Goal: Transaction & Acquisition: Purchase product/service

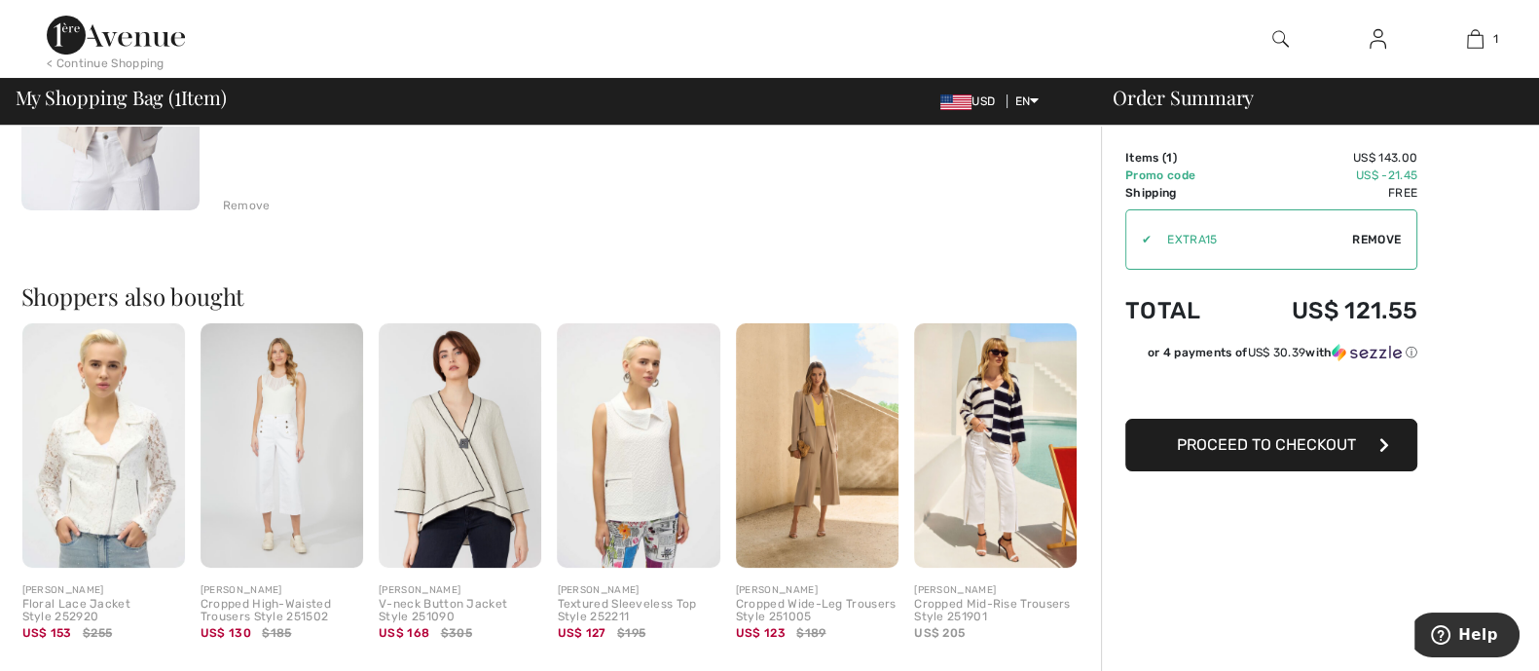
scroll to position [365, 0]
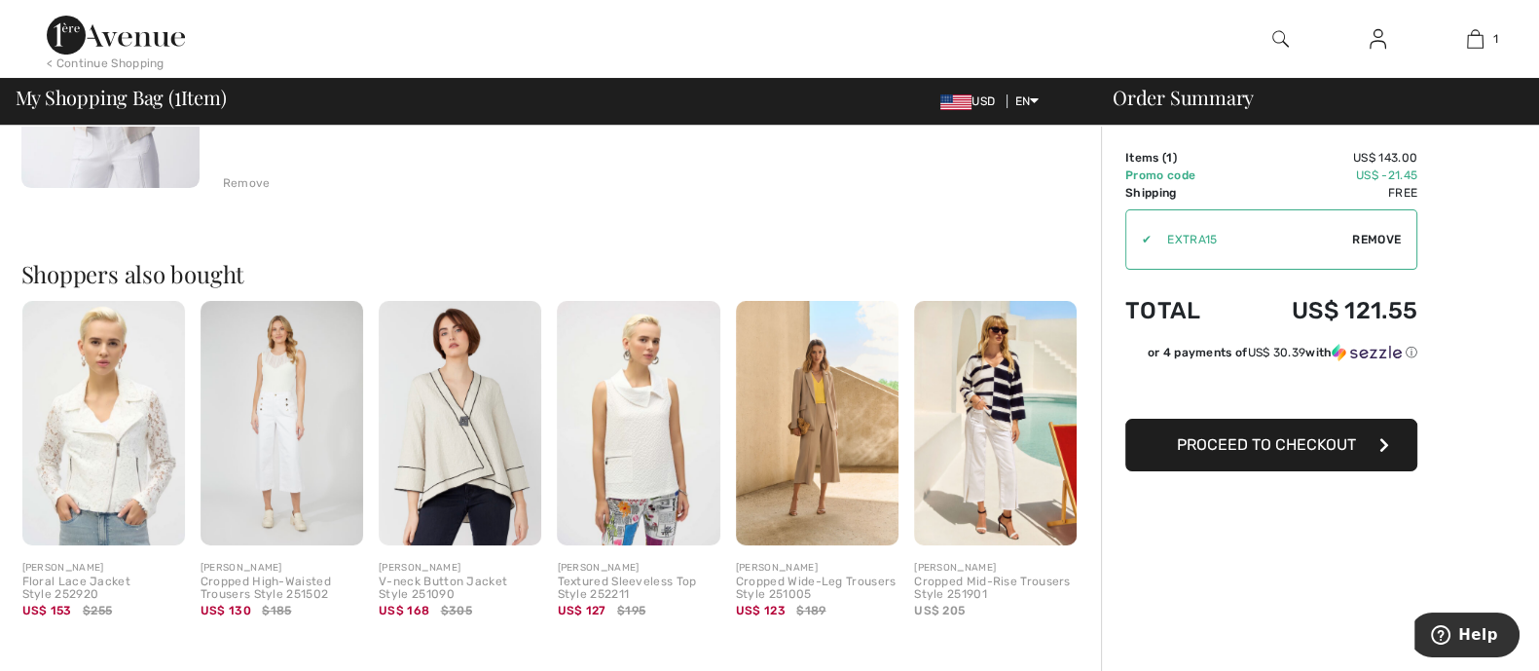
click at [1216, 459] on button "Proceed to Checkout" at bounding box center [1271, 444] width 292 height 53
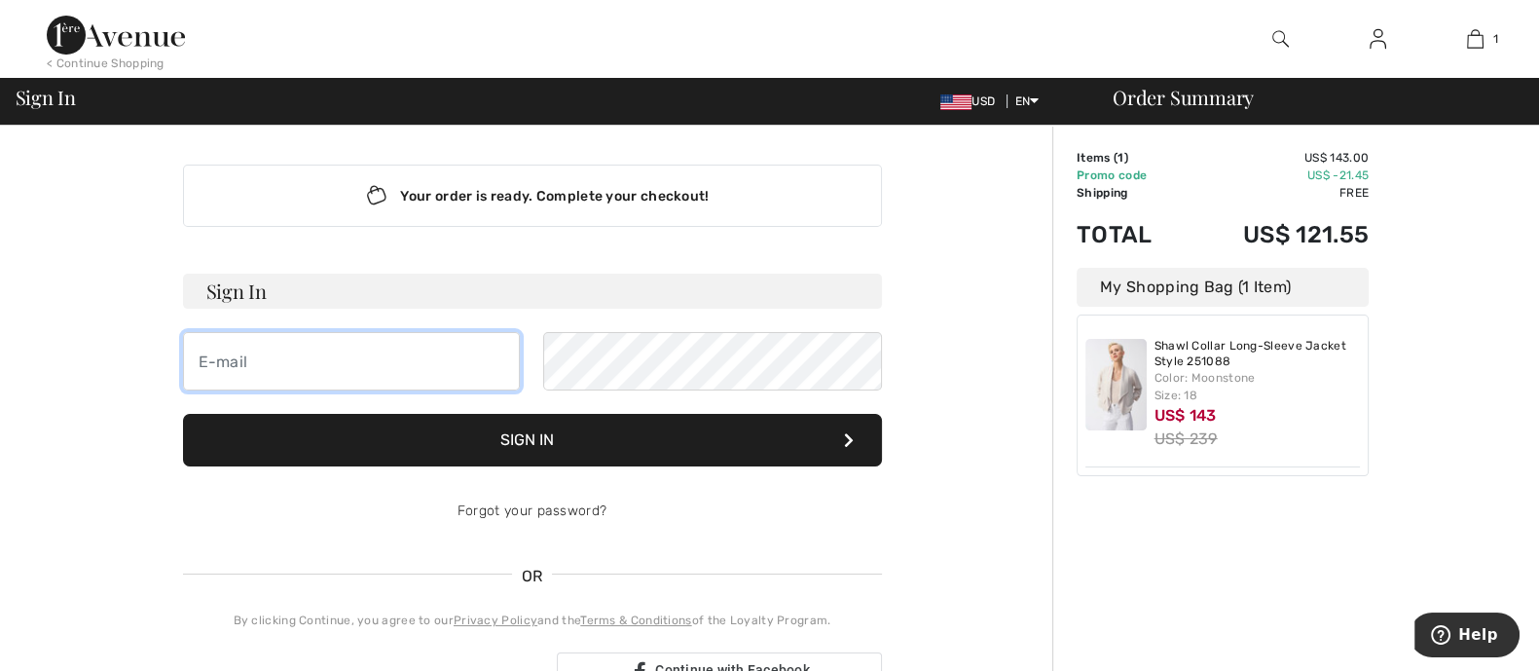
click at [285, 362] on input "email" at bounding box center [352, 361] width 338 height 58
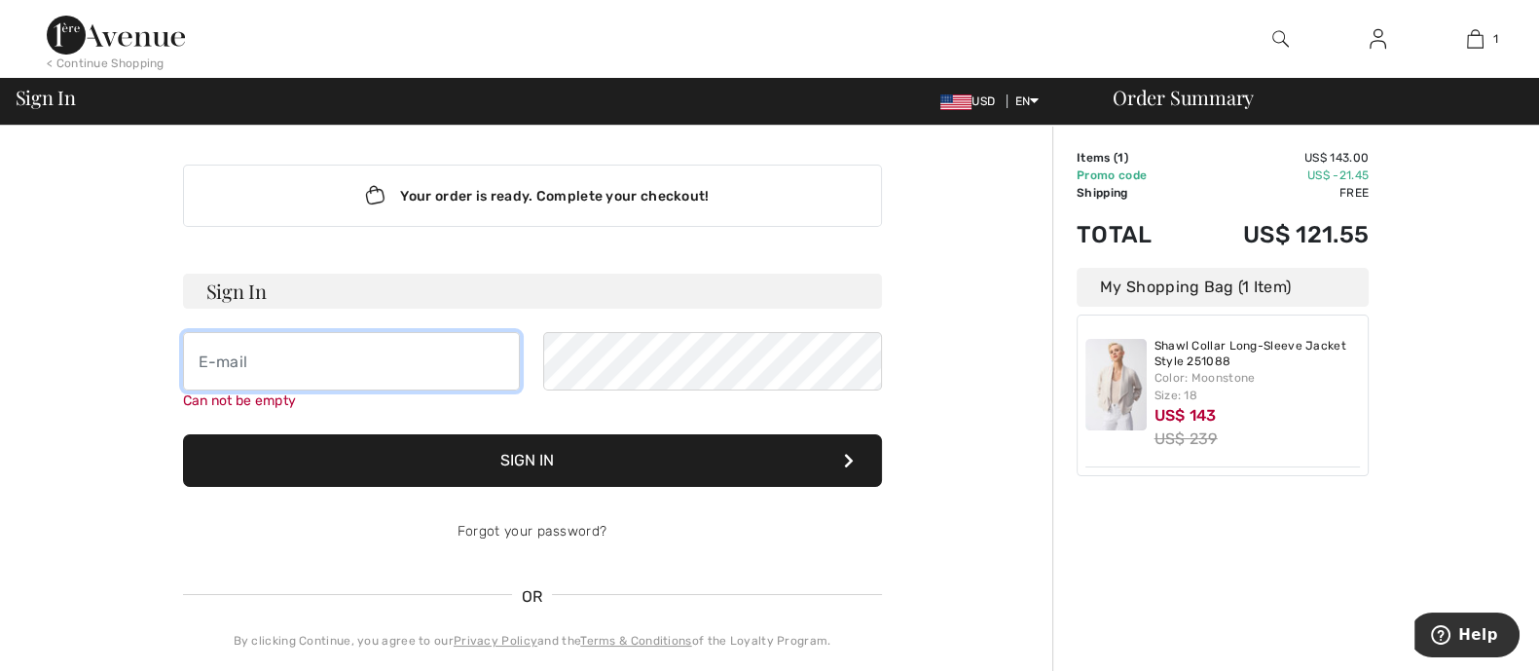
type input "[EMAIL_ADDRESS][DOMAIN_NAME]"
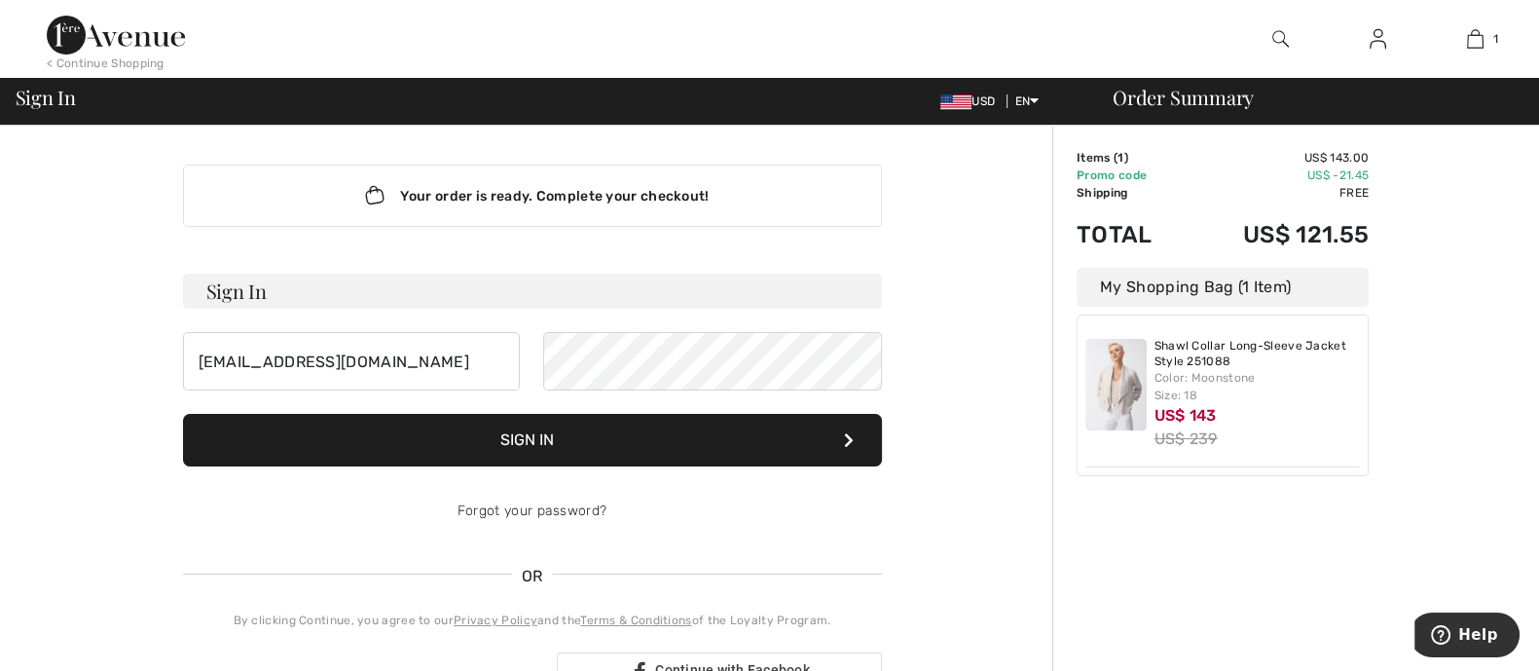
click at [513, 469] on form "Sign In [EMAIL_ADDRESS][DOMAIN_NAME] Sign In Forgot your password?" at bounding box center [532, 406] width 699 height 267
click at [542, 442] on button "Sign In" at bounding box center [532, 440] width 699 height 53
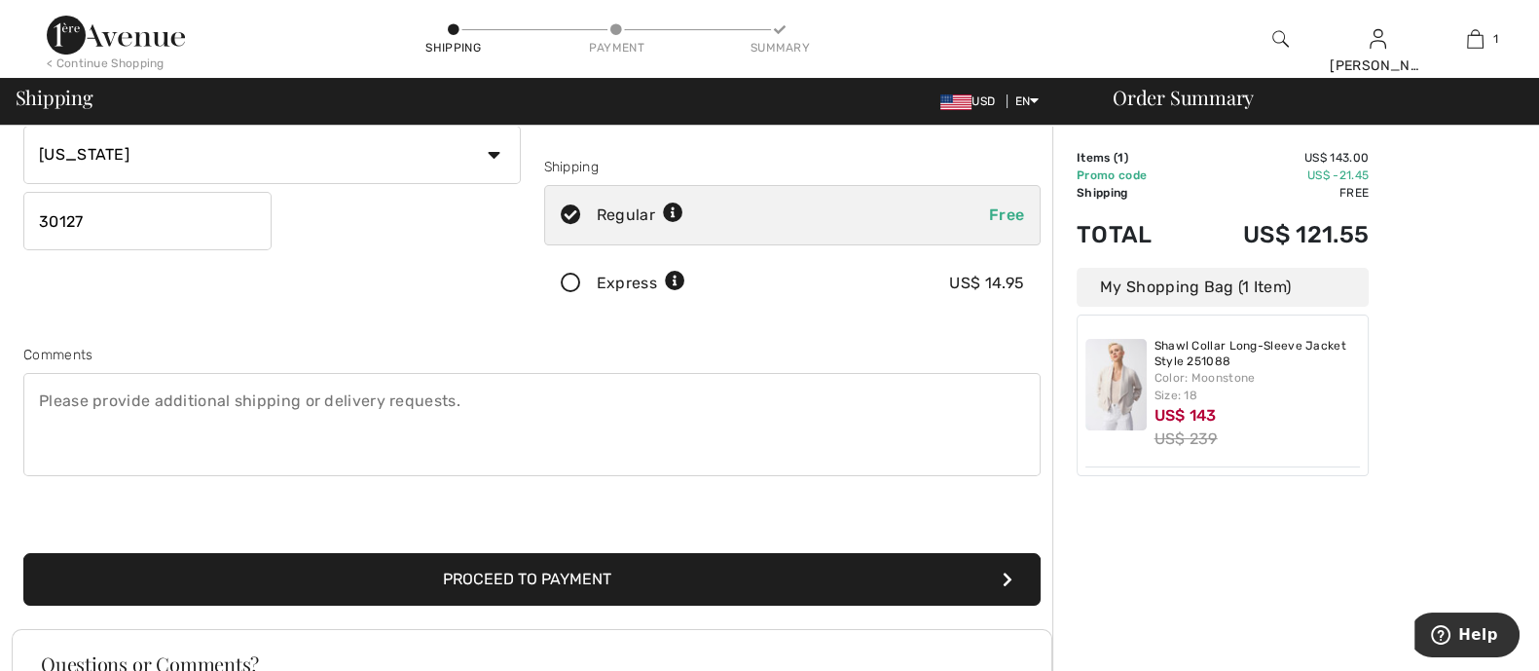
scroll to position [365, 0]
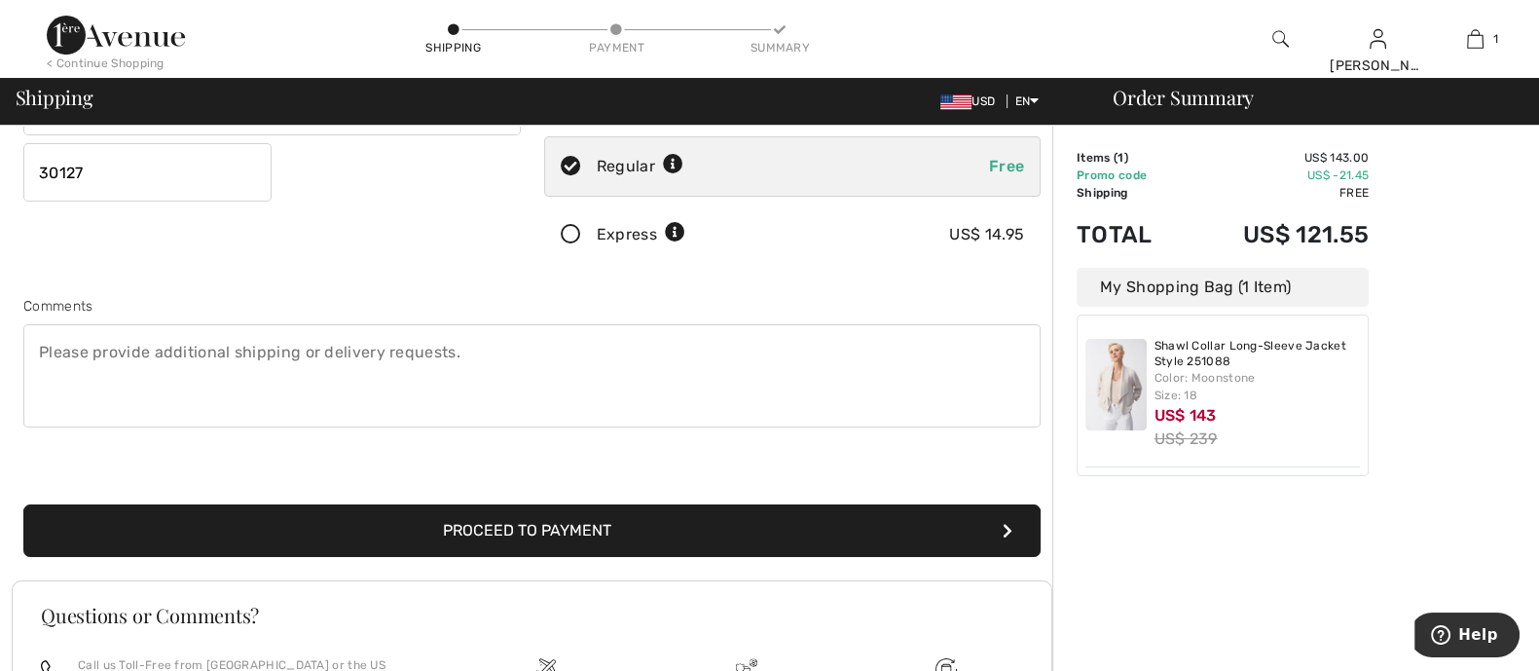
drag, startPoint x: 538, startPoint y: 532, endPoint x: 519, endPoint y: 538, distance: 20.3
click at [538, 531] on button "Proceed to Payment" at bounding box center [531, 530] width 1017 height 53
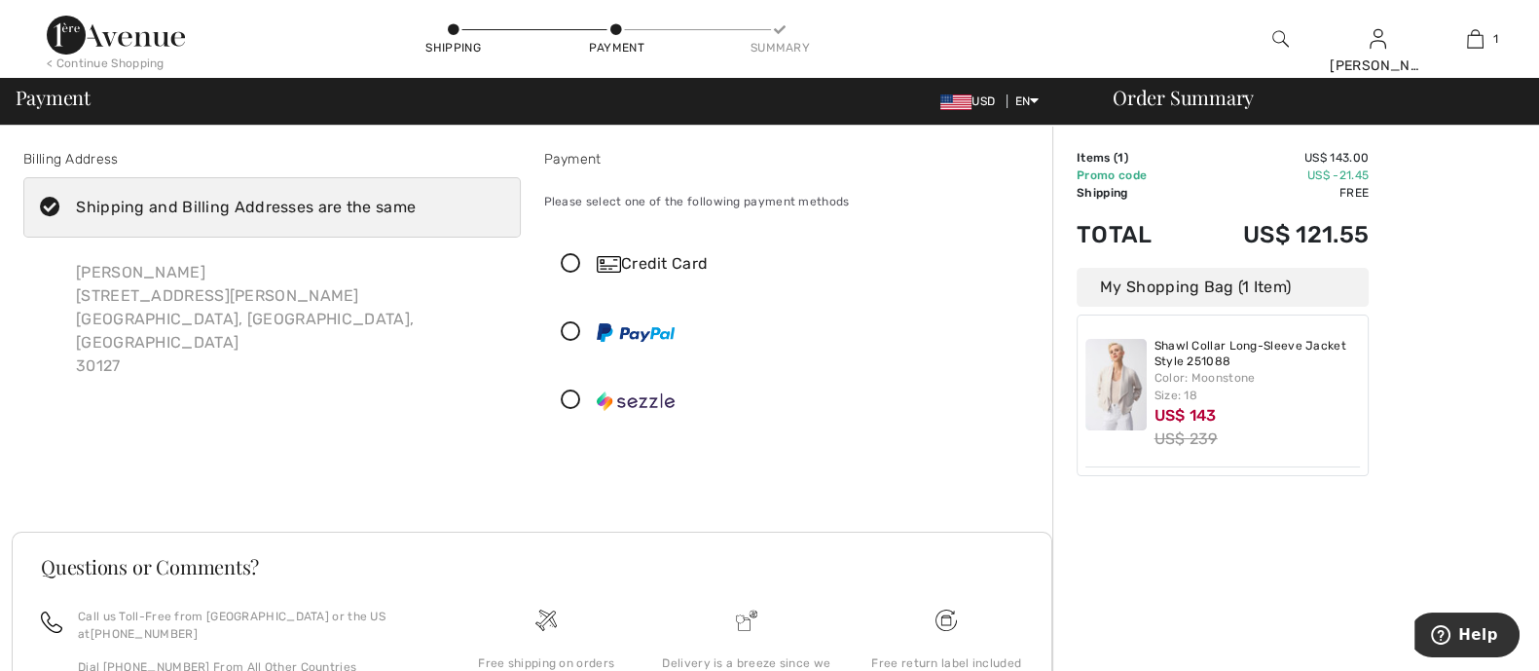
click at [563, 259] on icon at bounding box center [571, 264] width 52 height 20
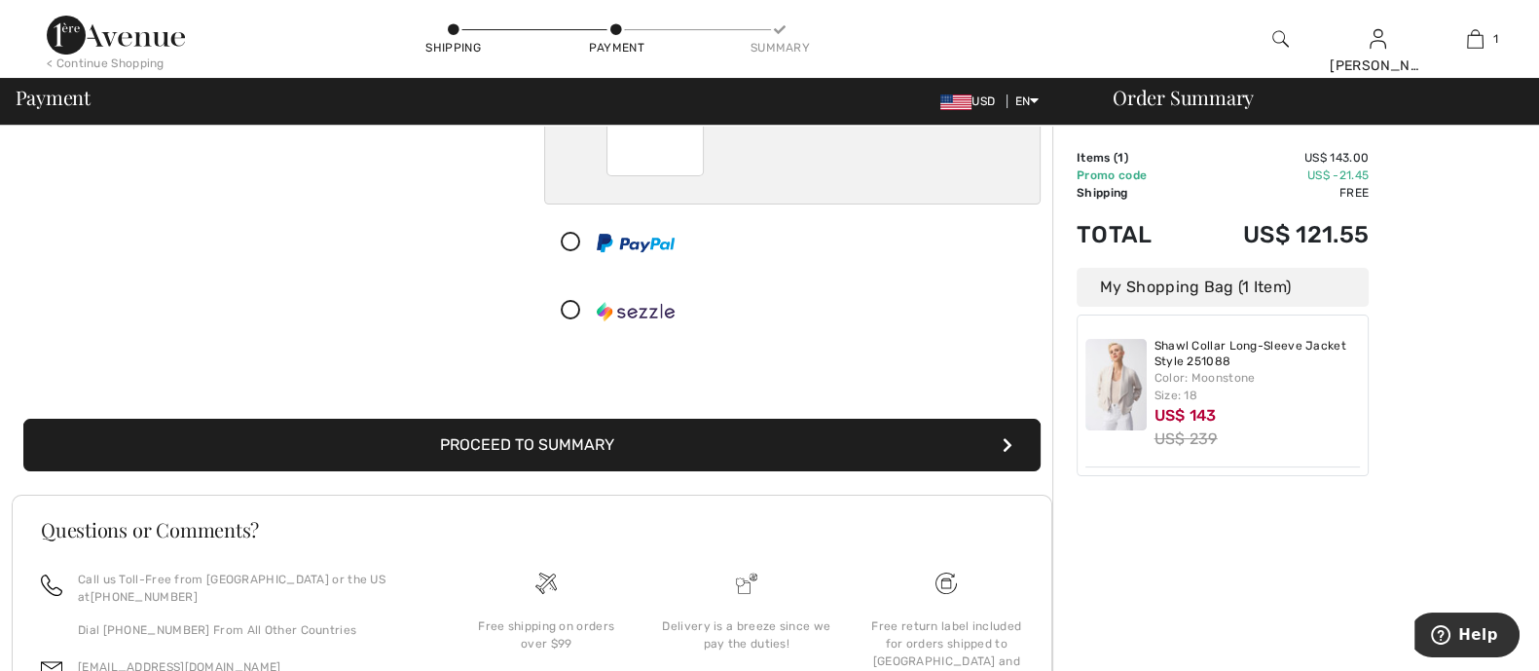
scroll to position [365, 0]
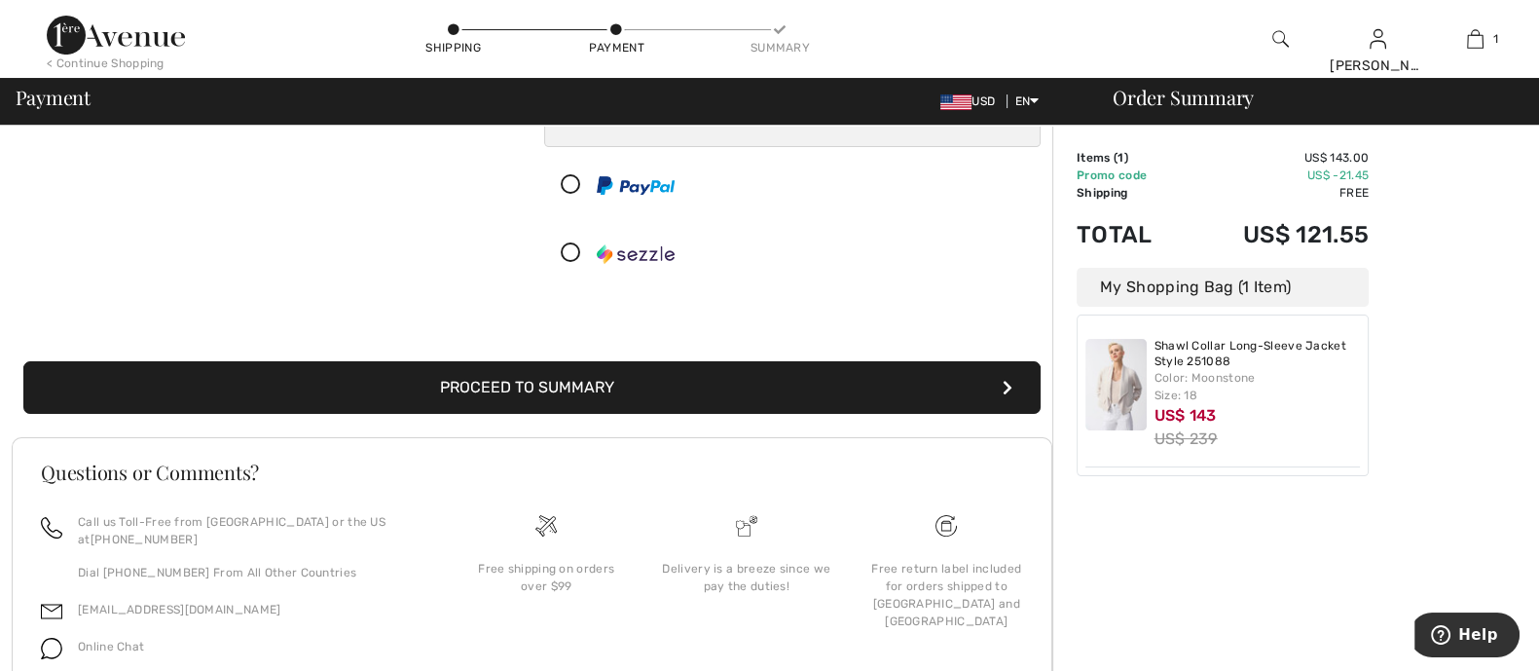
click at [526, 387] on button "Proceed to Summary" at bounding box center [531, 387] width 1017 height 53
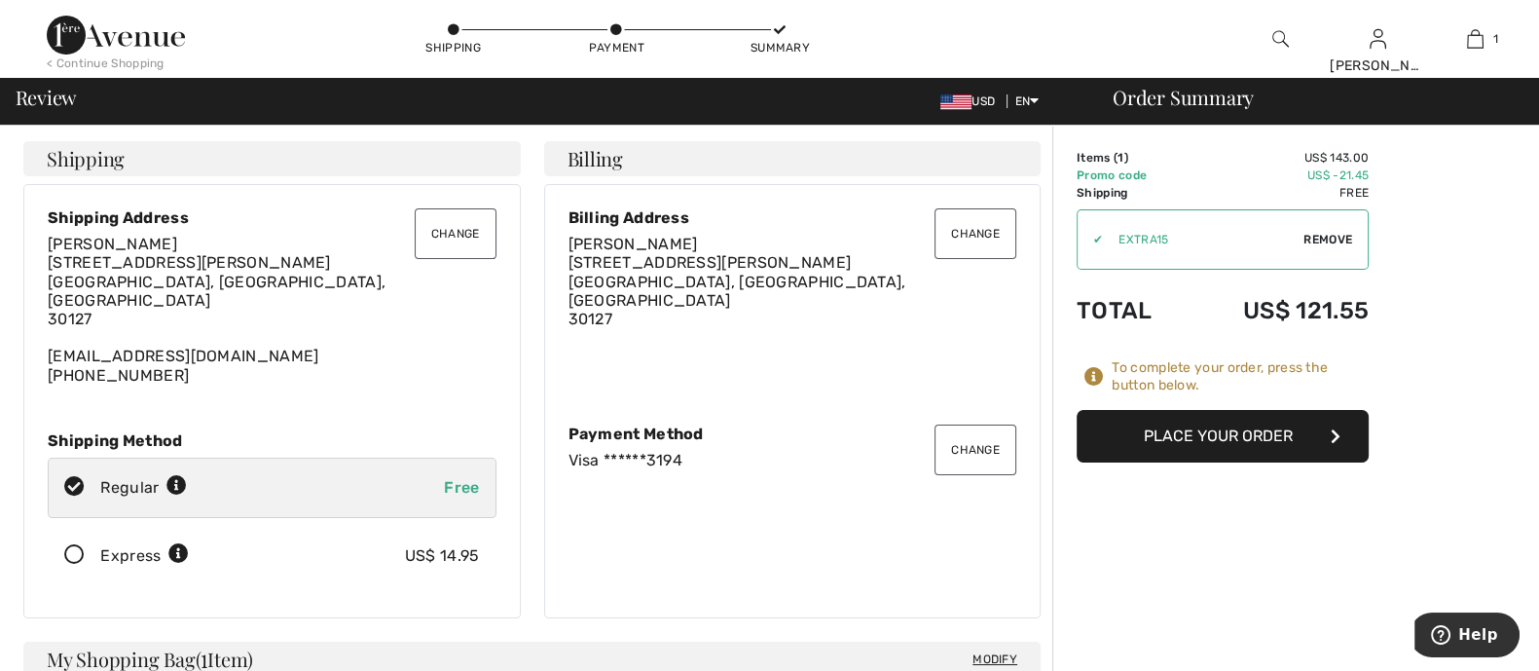
click at [1201, 438] on button "Place Your Order" at bounding box center [1222, 436] width 292 height 53
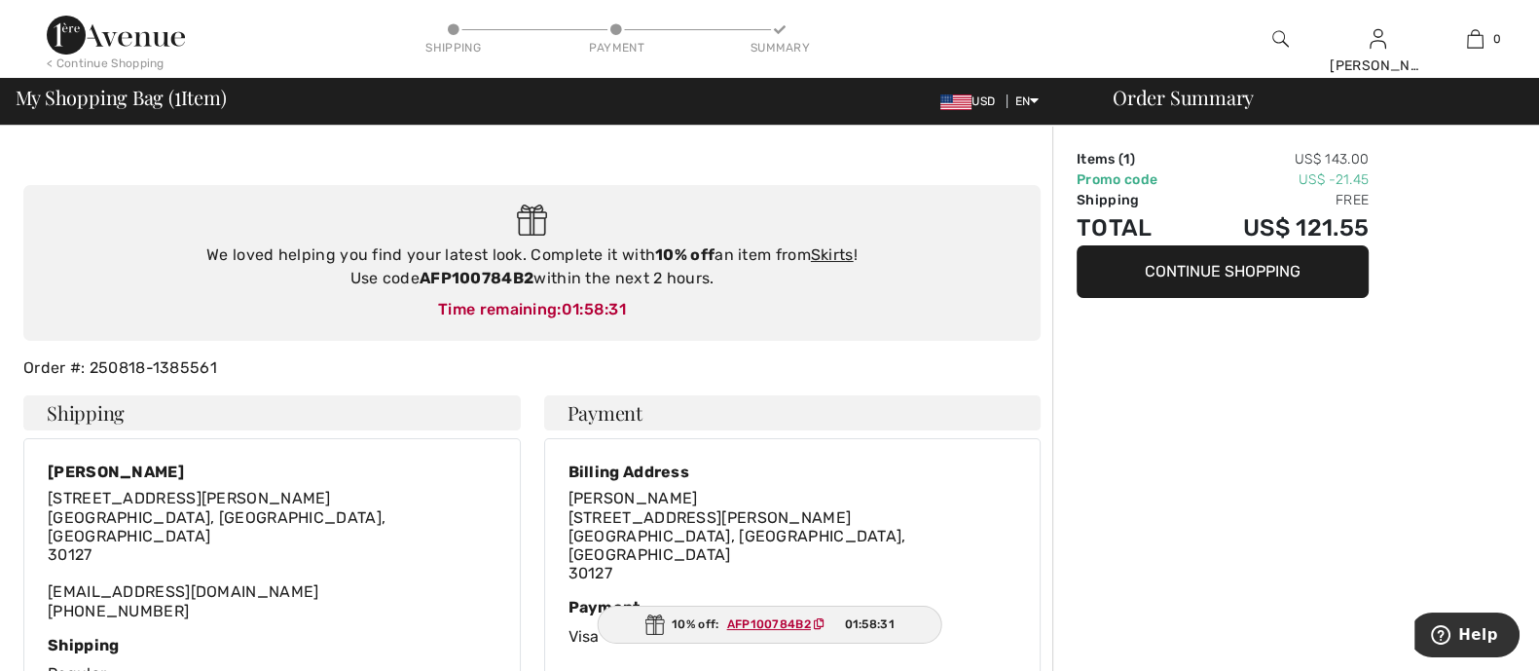
scroll to position [121, 0]
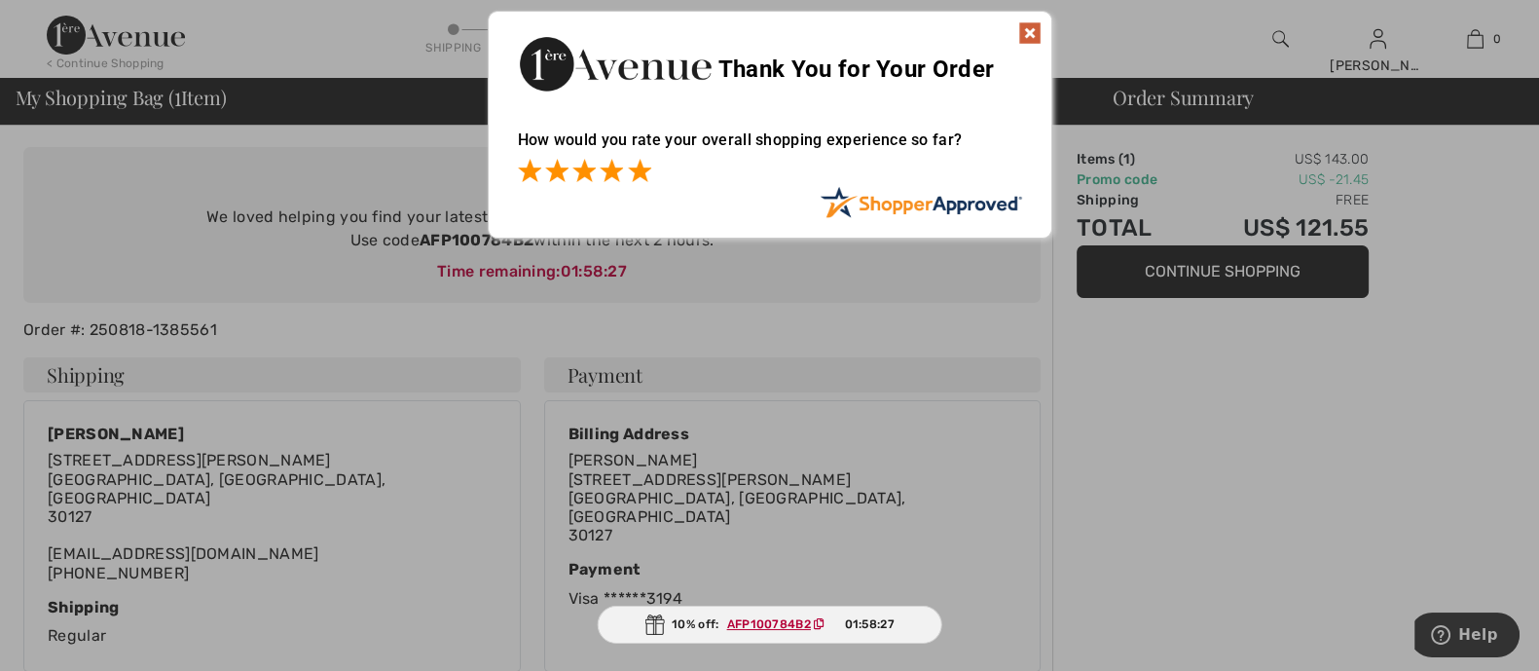
click at [640, 178] on span at bounding box center [639, 170] width 23 height 23
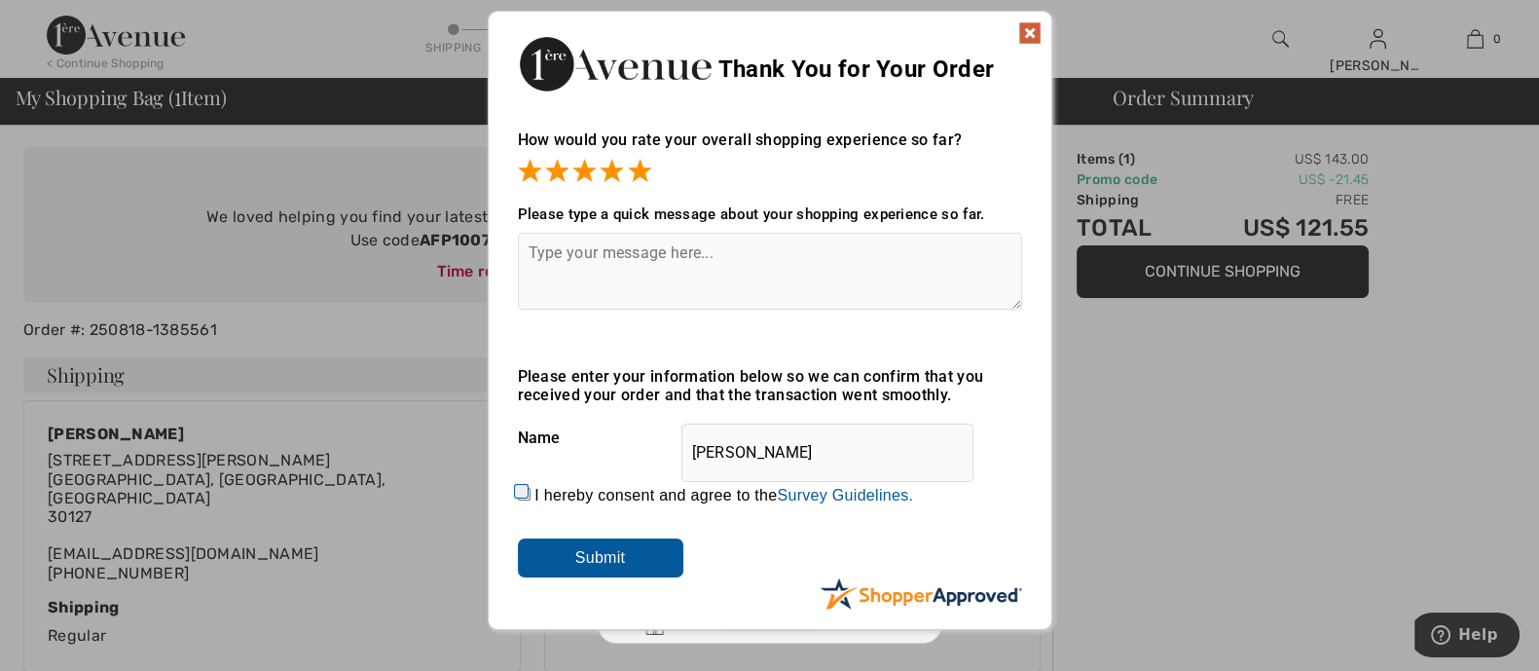
drag, startPoint x: 1027, startPoint y: 25, endPoint x: 1017, endPoint y: 33, distance: 12.5
click at [1030, 25] on img at bounding box center [1029, 32] width 23 height 23
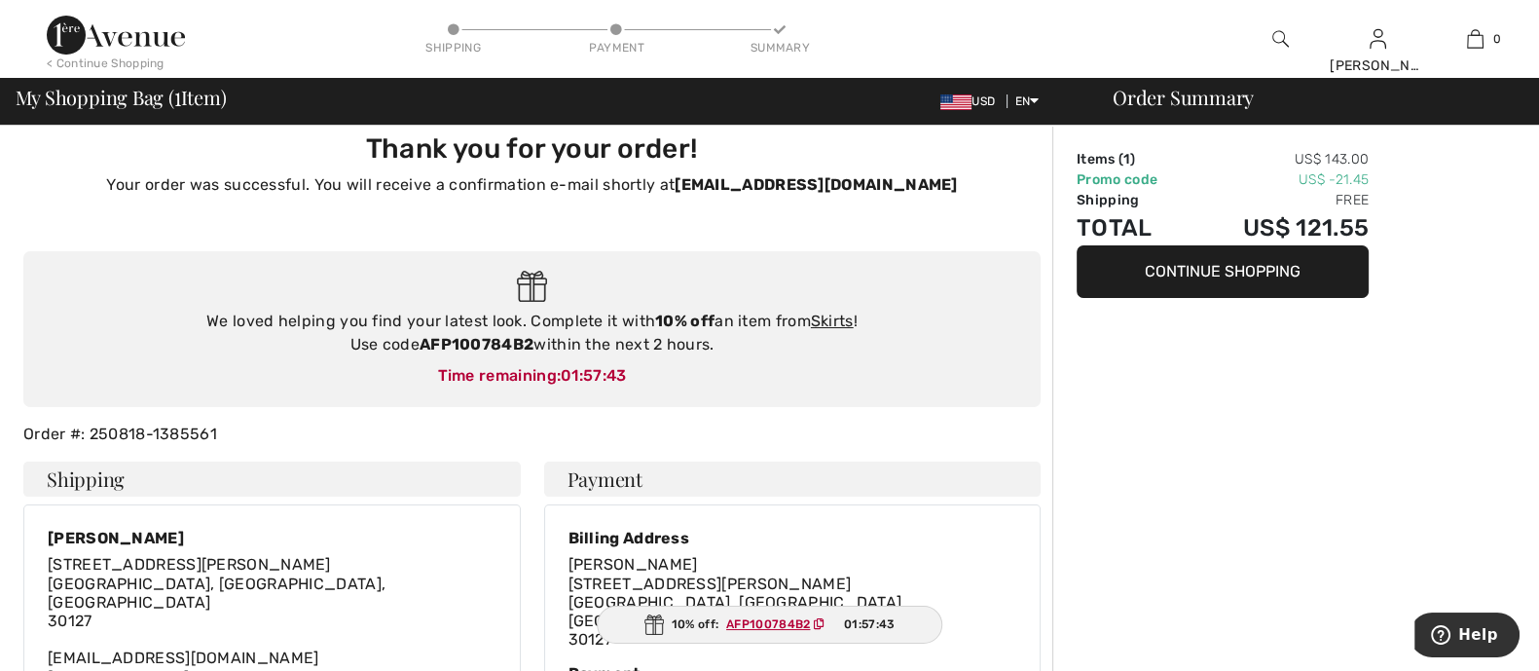
scroll to position [0, 0]
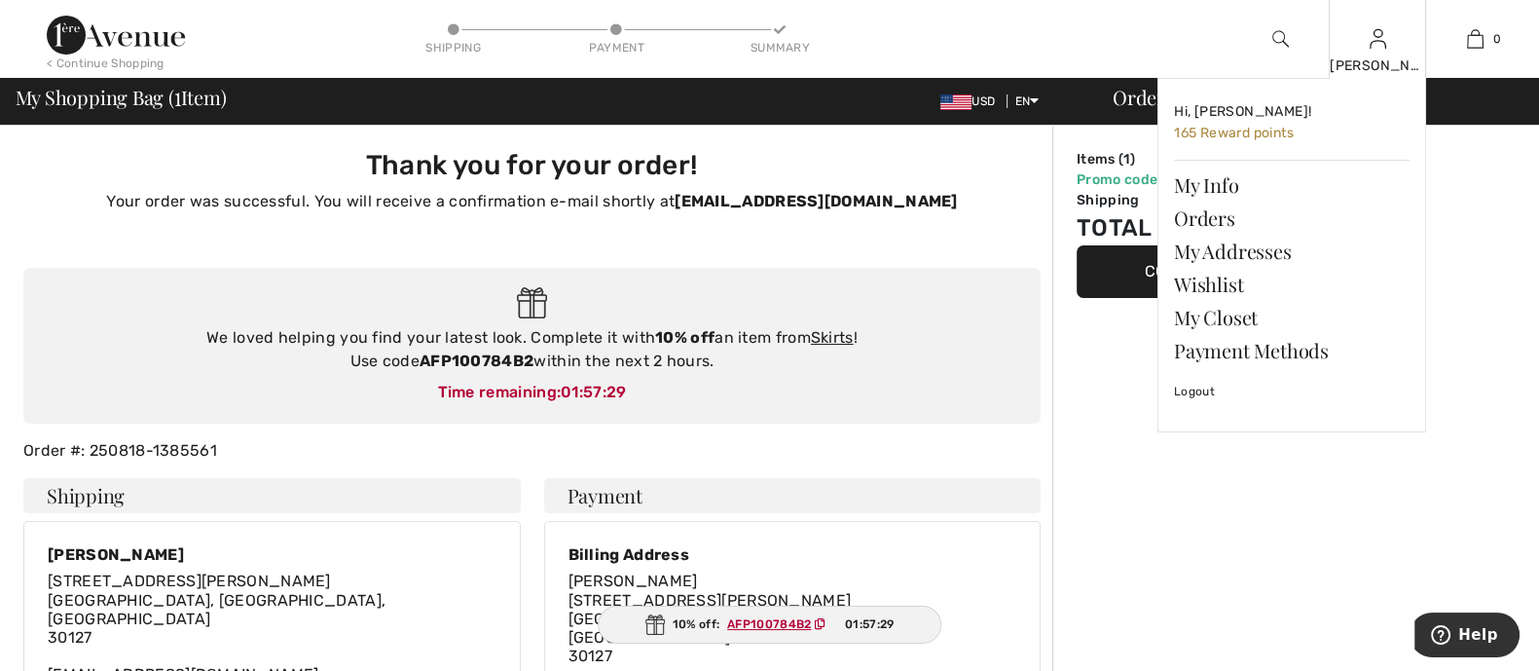
click at [1364, 57] on div "[PERSON_NAME]" at bounding box center [1376, 65] width 95 height 20
click at [1194, 393] on link "Logout" at bounding box center [1292, 391] width 236 height 49
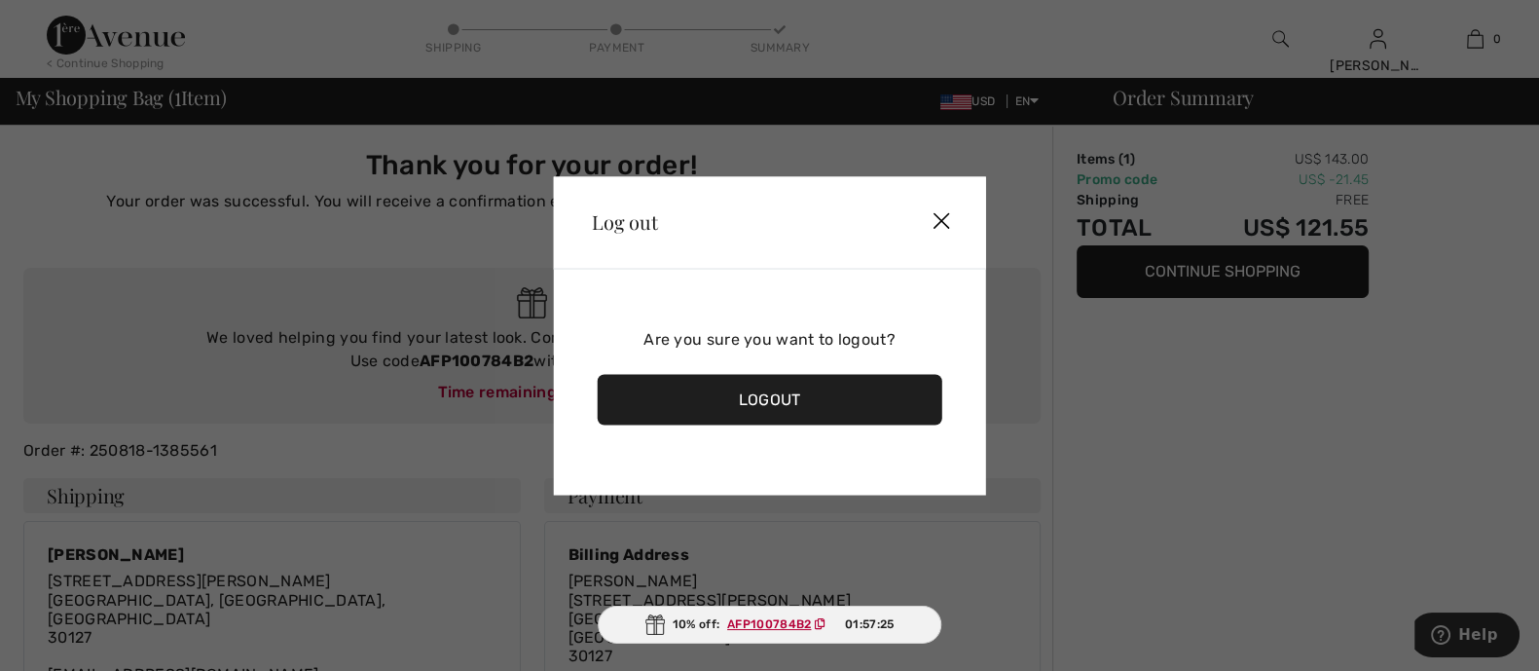
click at [763, 411] on div "Logout" at bounding box center [769, 399] width 345 height 51
